Goal: Task Accomplishment & Management: Use online tool/utility

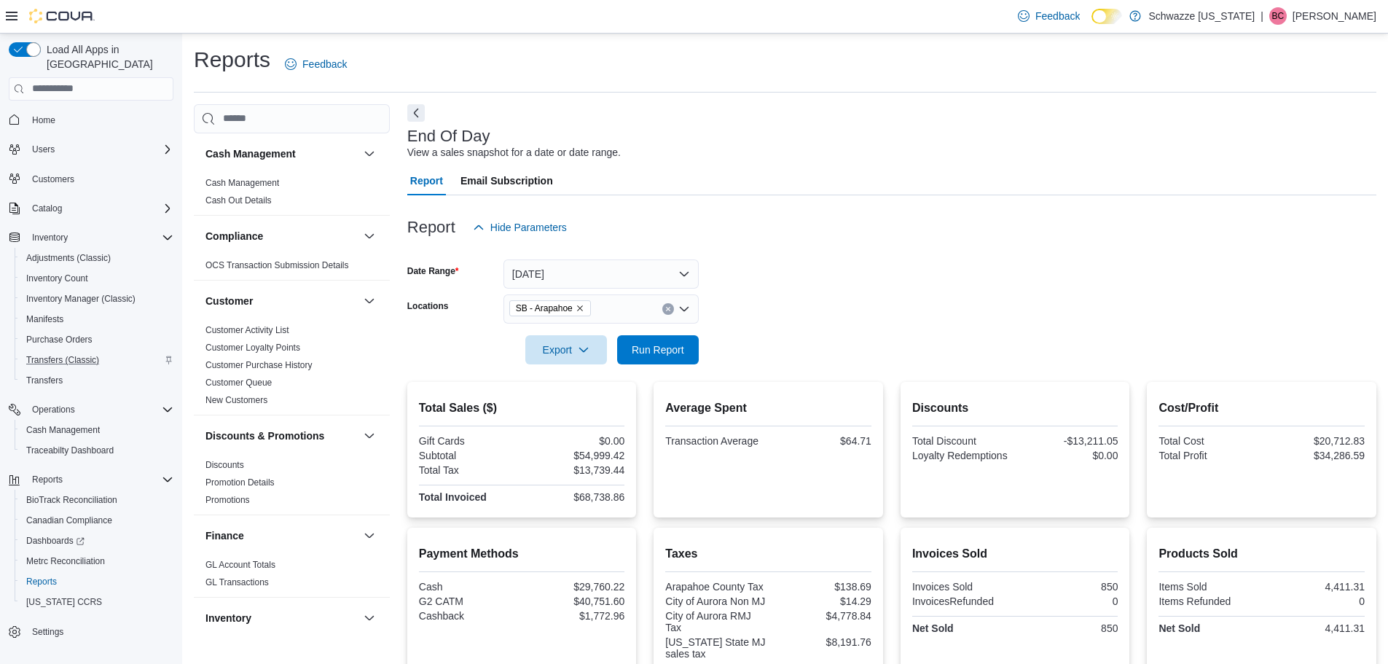
scroll to position [69, 0]
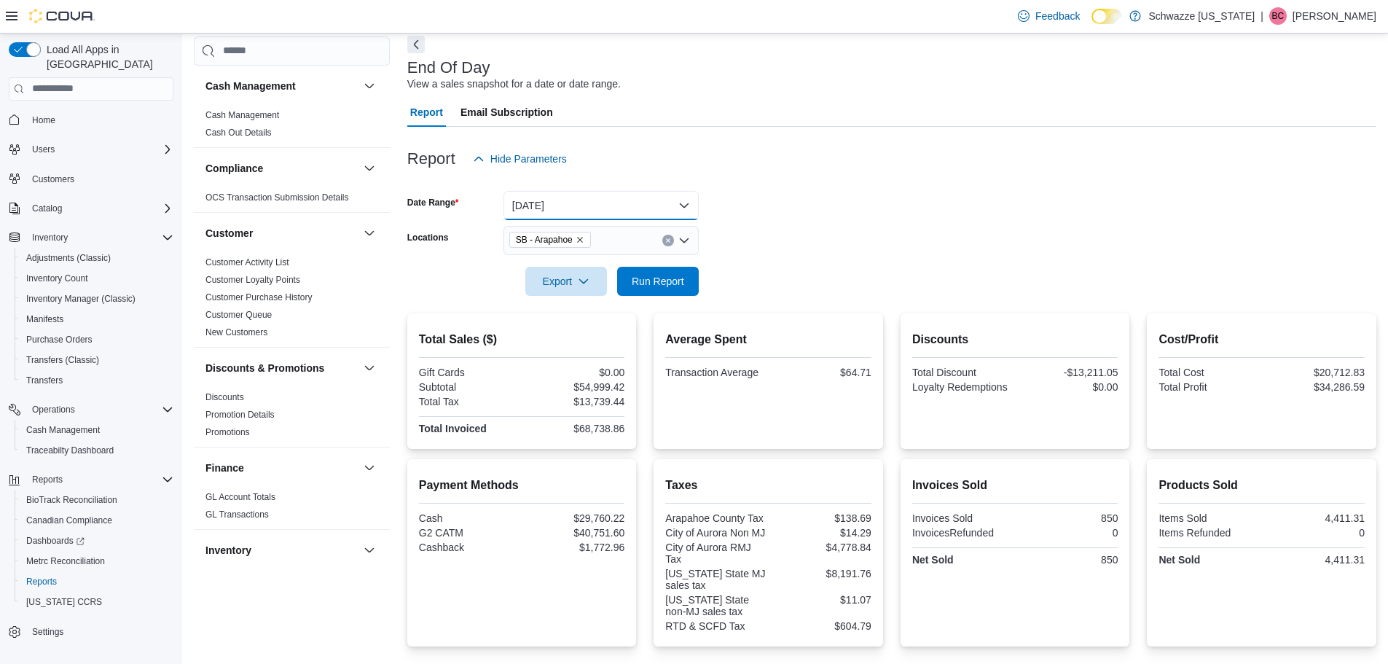
click at [531, 202] on button "Yesterday" at bounding box center [601, 205] width 195 height 29
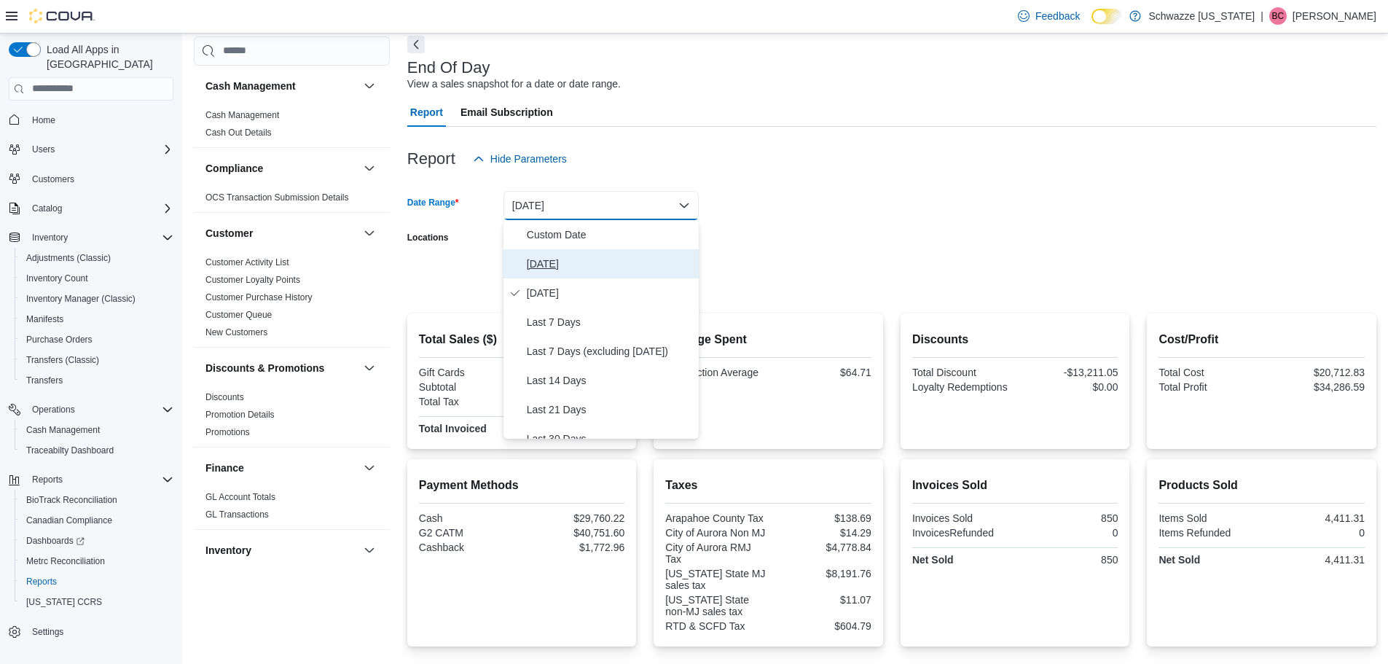
click at [563, 256] on span "Today" at bounding box center [610, 263] width 166 height 17
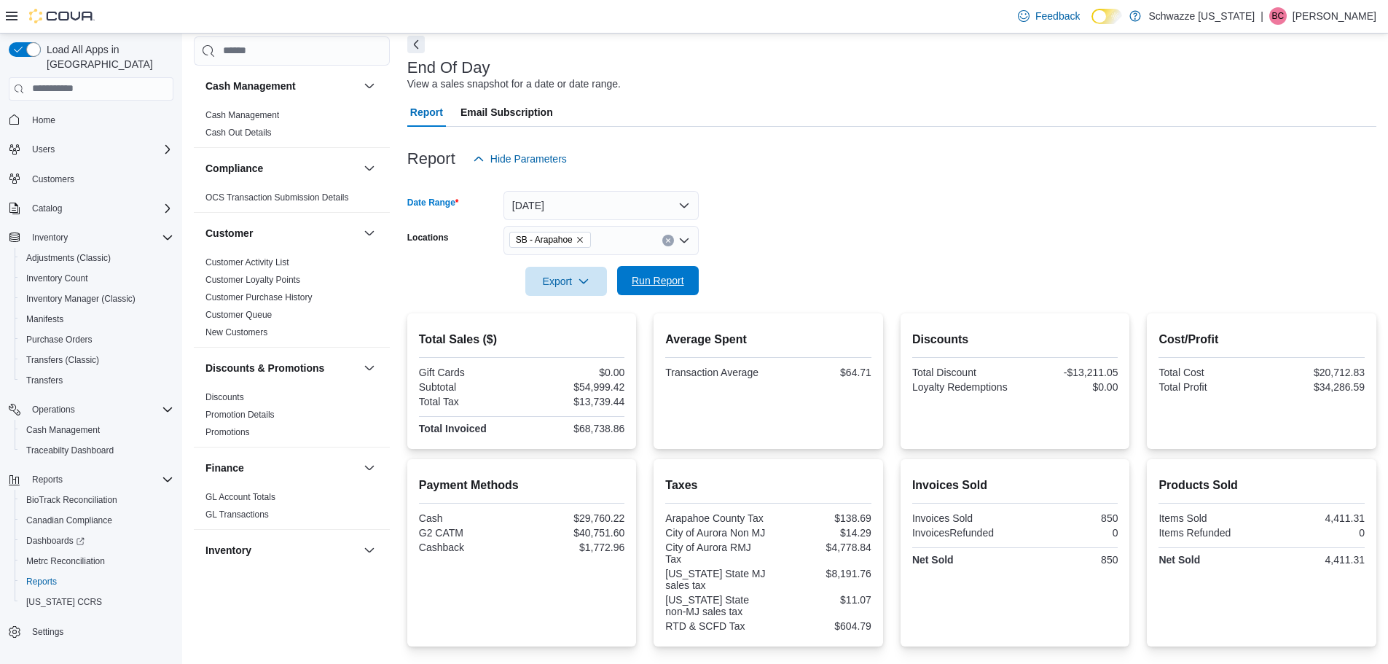
click at [643, 283] on span "Run Report" at bounding box center [658, 280] width 52 height 15
